Goal: Task Accomplishment & Management: Use online tool/utility

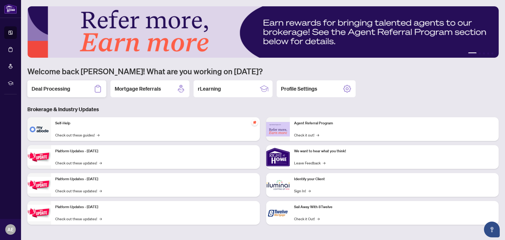
click at [69, 87] on h2 "Deal Processing" at bounding box center [51, 88] width 39 height 7
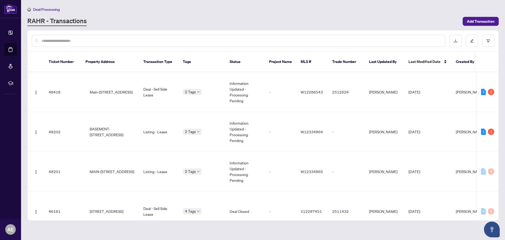
click at [95, 39] on input "text" at bounding box center [242, 41] width 400 height 6
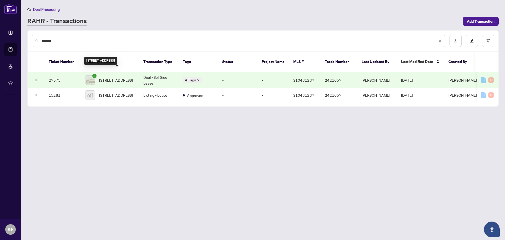
type input "*******"
click at [117, 77] on span "[STREET_ADDRESS]" at bounding box center [116, 80] width 34 height 6
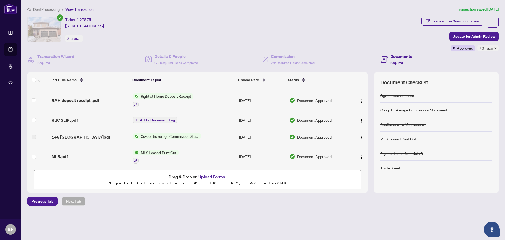
scroll to position [146, 0]
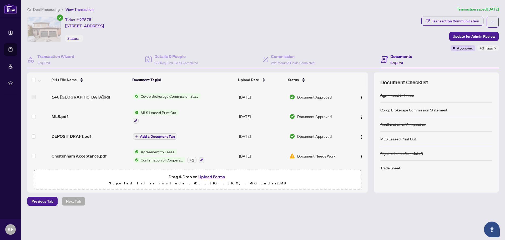
click at [163, 109] on span "MLS Leased Print Out" at bounding box center [159, 112] width 40 height 6
click at [153, 136] on span "MLS Leased Print Out" at bounding box center [152, 137] width 40 height 6
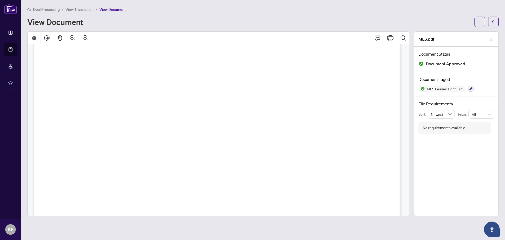
scroll to position [105, 0]
